Goal: Navigation & Orientation: Find specific page/section

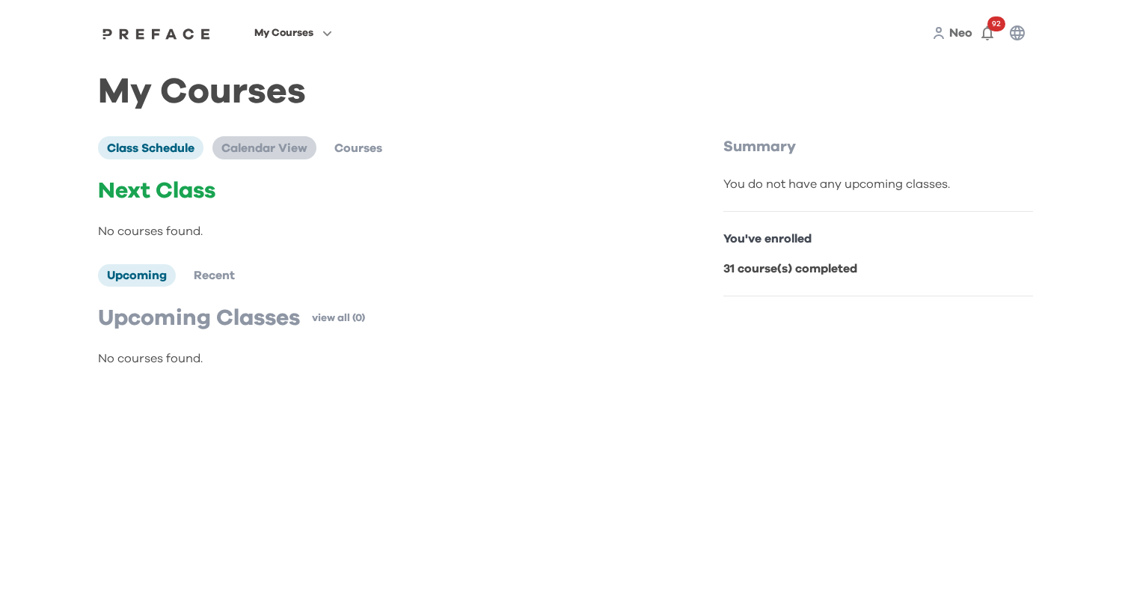
click at [268, 137] on li "Calendar View" at bounding box center [265, 147] width 104 height 22
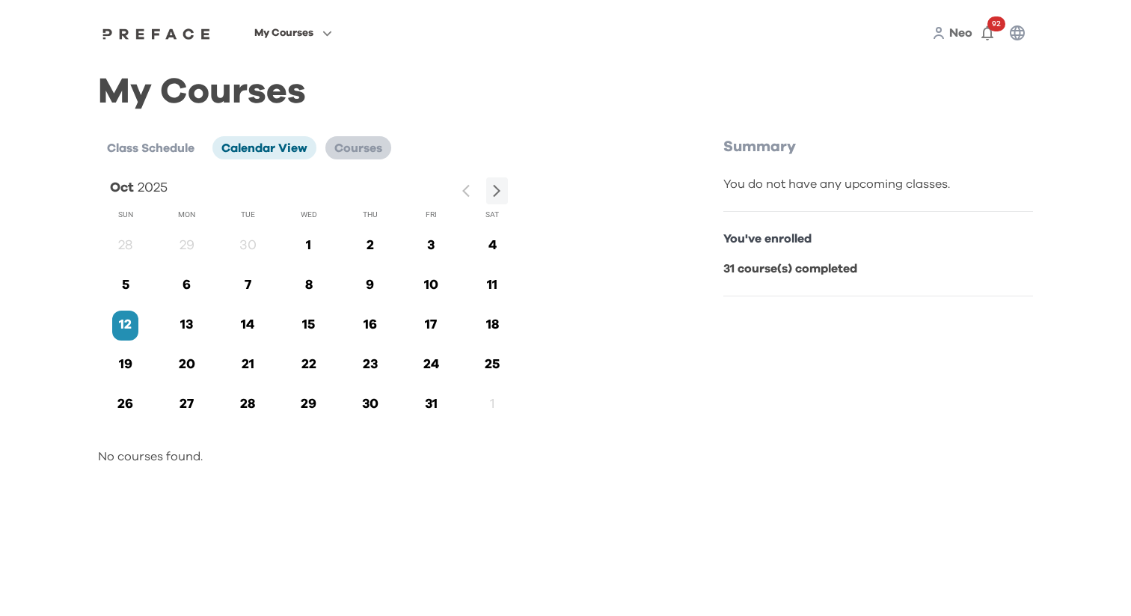
click at [356, 159] on div "Class Schedule Calendar View Courses Oct 2025 Sun Mon Tue Wed Thu Fri Sat 28 29…" at bounding box center [409, 300] width 623 height 329
click at [356, 156] on li "Courses" at bounding box center [359, 147] width 66 height 22
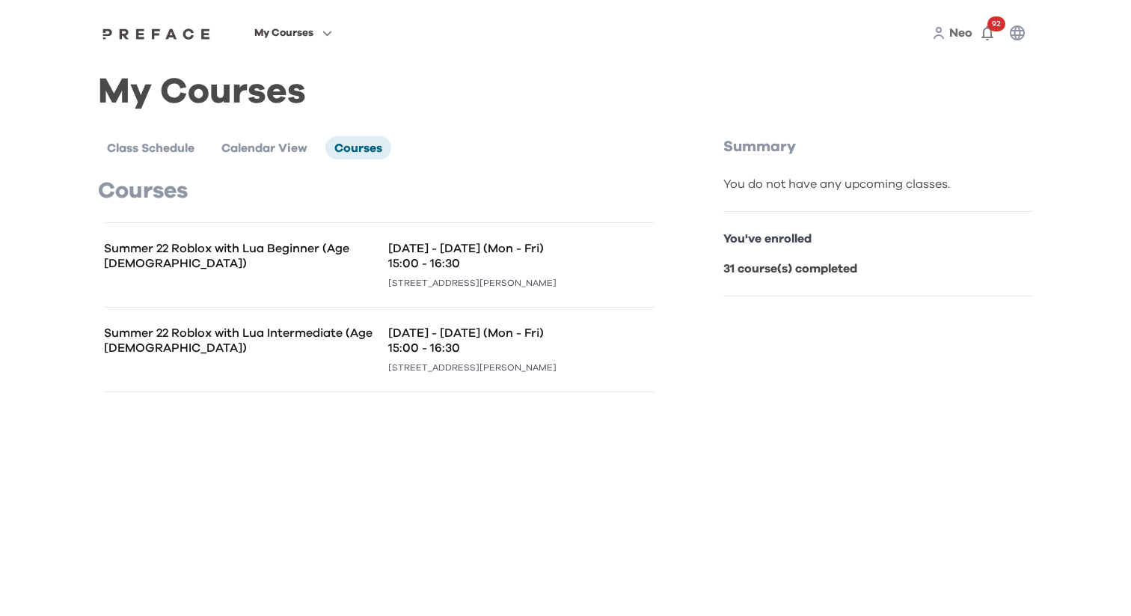
click at [312, 33] on span "My Courses" at bounding box center [283, 33] width 59 height 18
click at [957, 37] on span "Neo" at bounding box center [961, 33] width 23 height 12
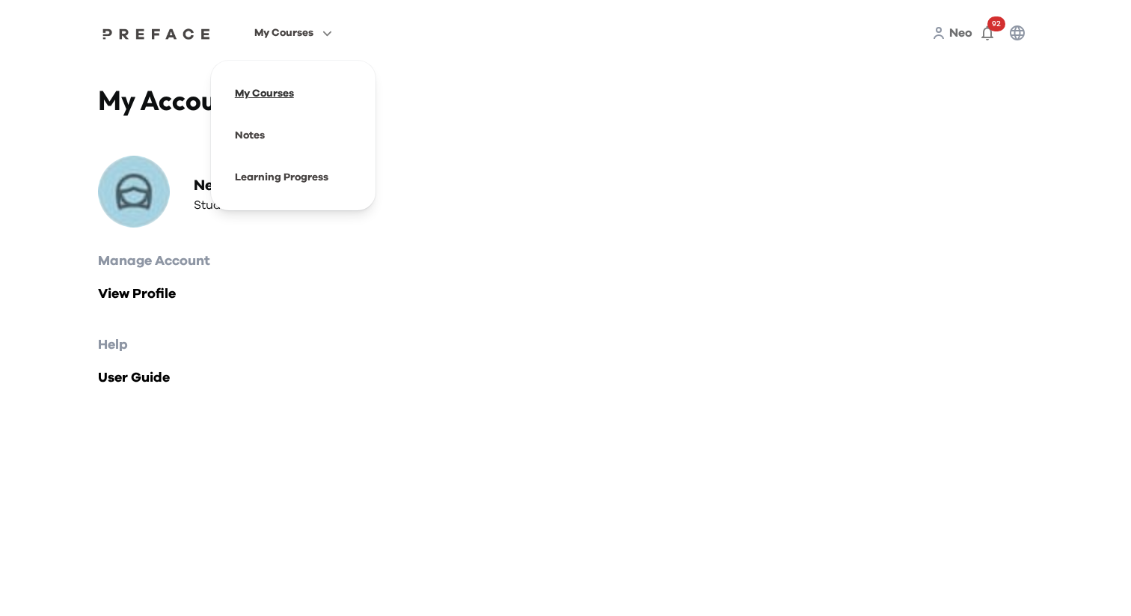
click at [287, 76] on span at bounding box center [293, 94] width 141 height 42
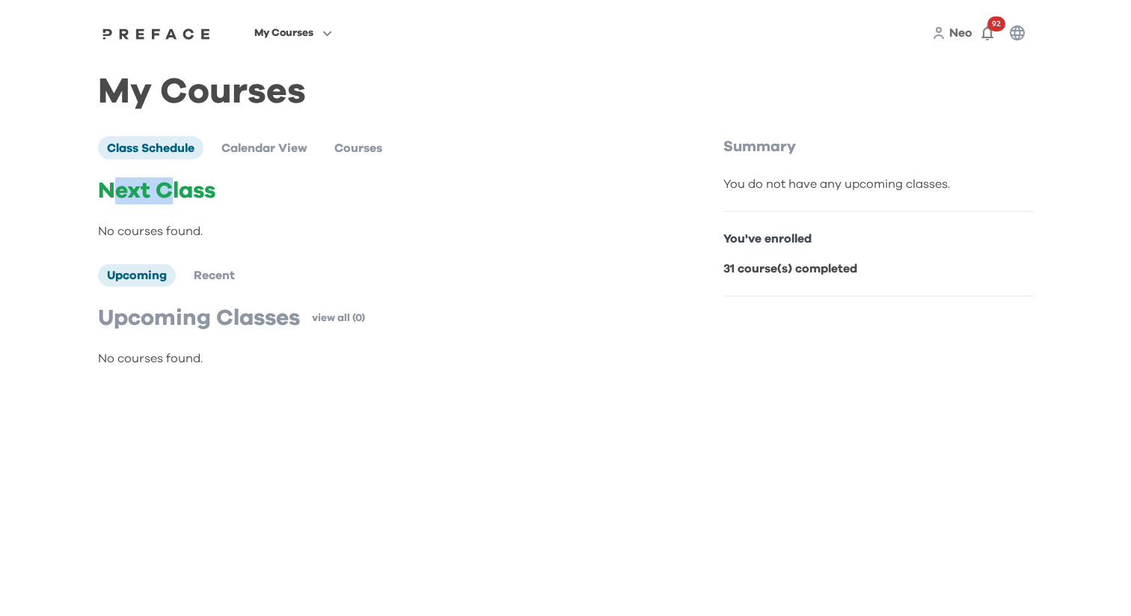
drag, startPoint x: 115, startPoint y: 191, endPoint x: 176, endPoint y: 187, distance: 60.7
click at [174, 189] on p "Next Class" at bounding box center [379, 190] width 563 height 27
drag, startPoint x: 115, startPoint y: 232, endPoint x: 208, endPoint y: 232, distance: 92.8
click at [208, 232] on p "No courses found." at bounding box center [379, 231] width 563 height 18
click at [269, 251] on div "Next Class No courses found. Upcoming Recent Upcoming Classes view all (0) No c…" at bounding box center [379, 272] width 563 height 190
